Goal: Task Accomplishment & Management: Manage account settings

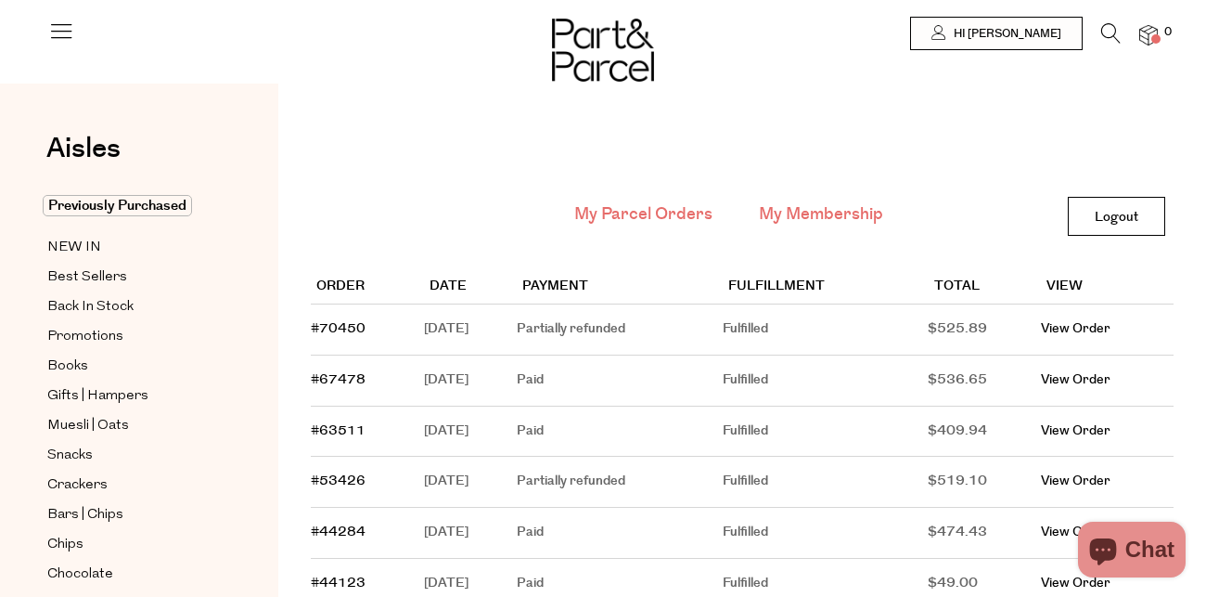
click at [803, 209] on link "My Membership" at bounding box center [821, 214] width 124 height 24
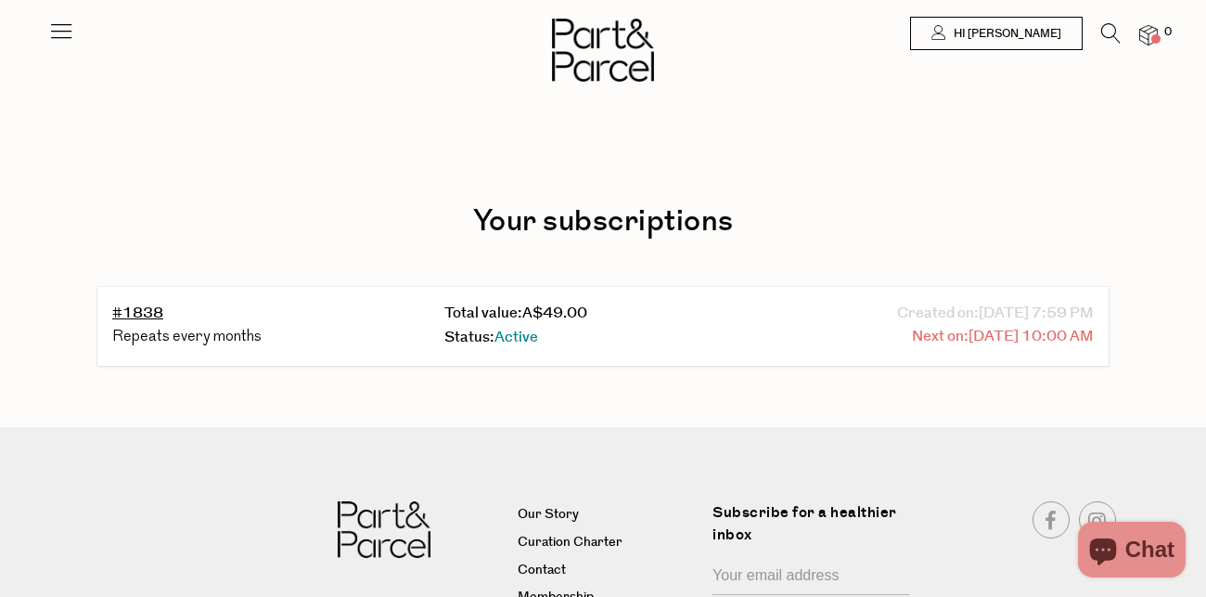
click at [969, 340] on span "09/20/2025 10:00 AM" at bounding box center [1031, 337] width 125 height 24
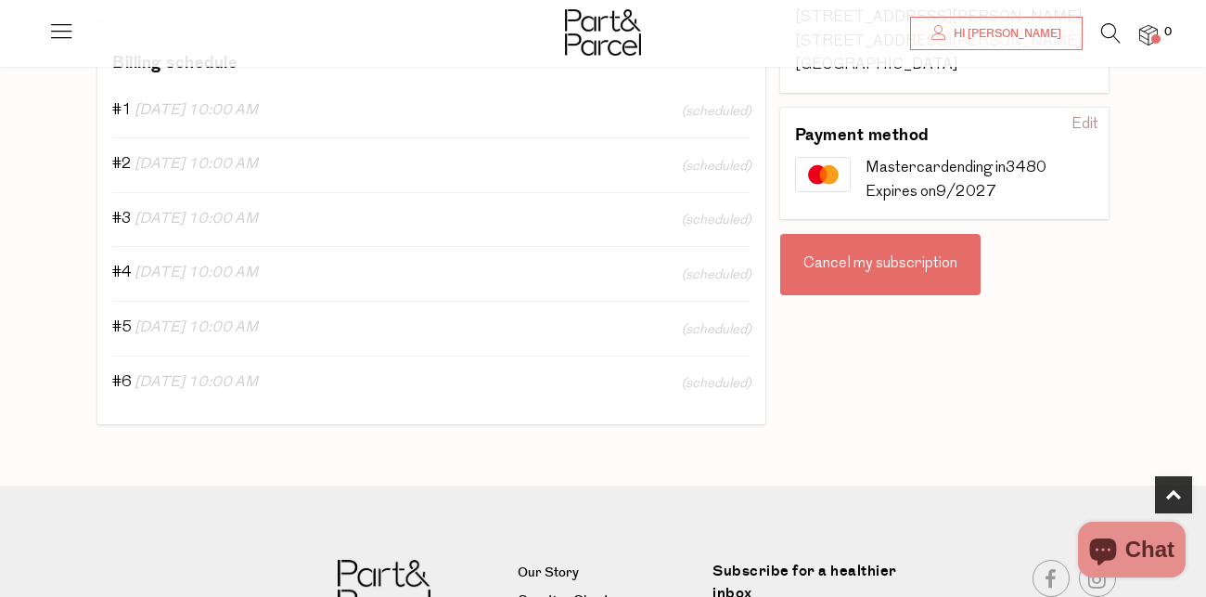
scroll to position [444, 0]
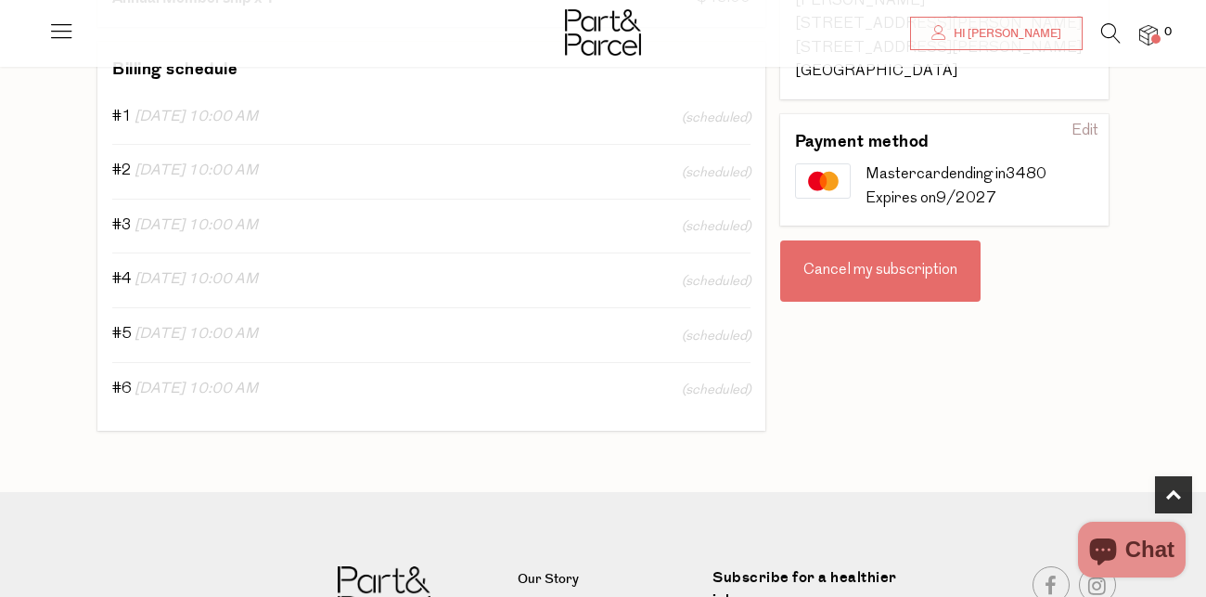
click at [832, 268] on div "Cancel my subscription" at bounding box center [880, 270] width 200 height 61
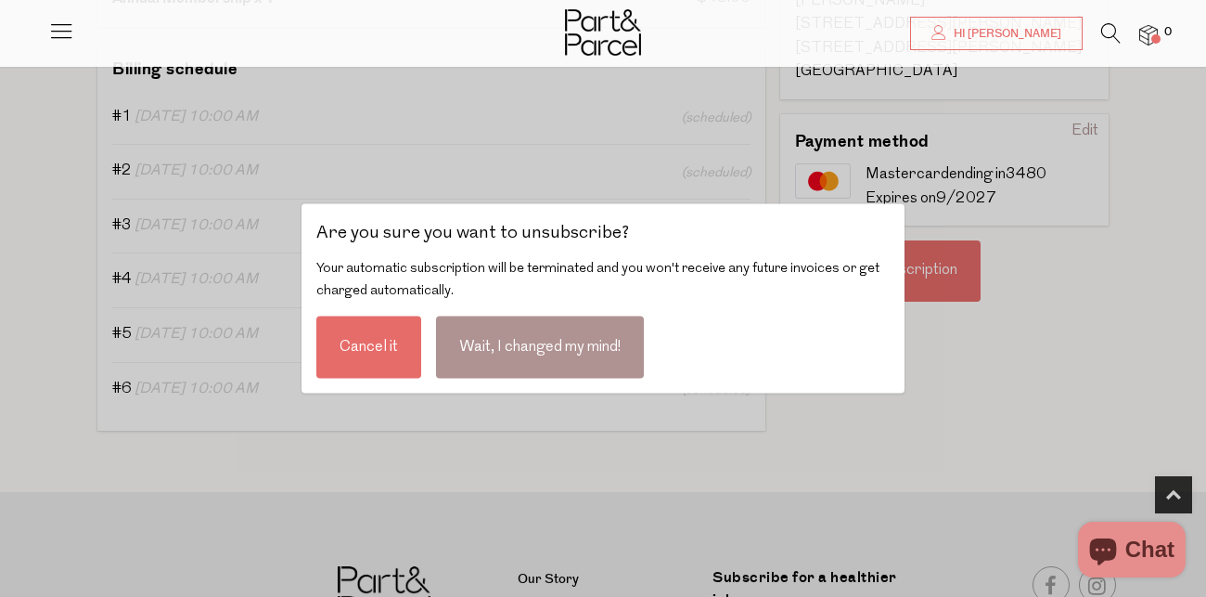
click at [377, 341] on div "Cancel it" at bounding box center [368, 347] width 105 height 62
